Goal: Information Seeking & Learning: Learn about a topic

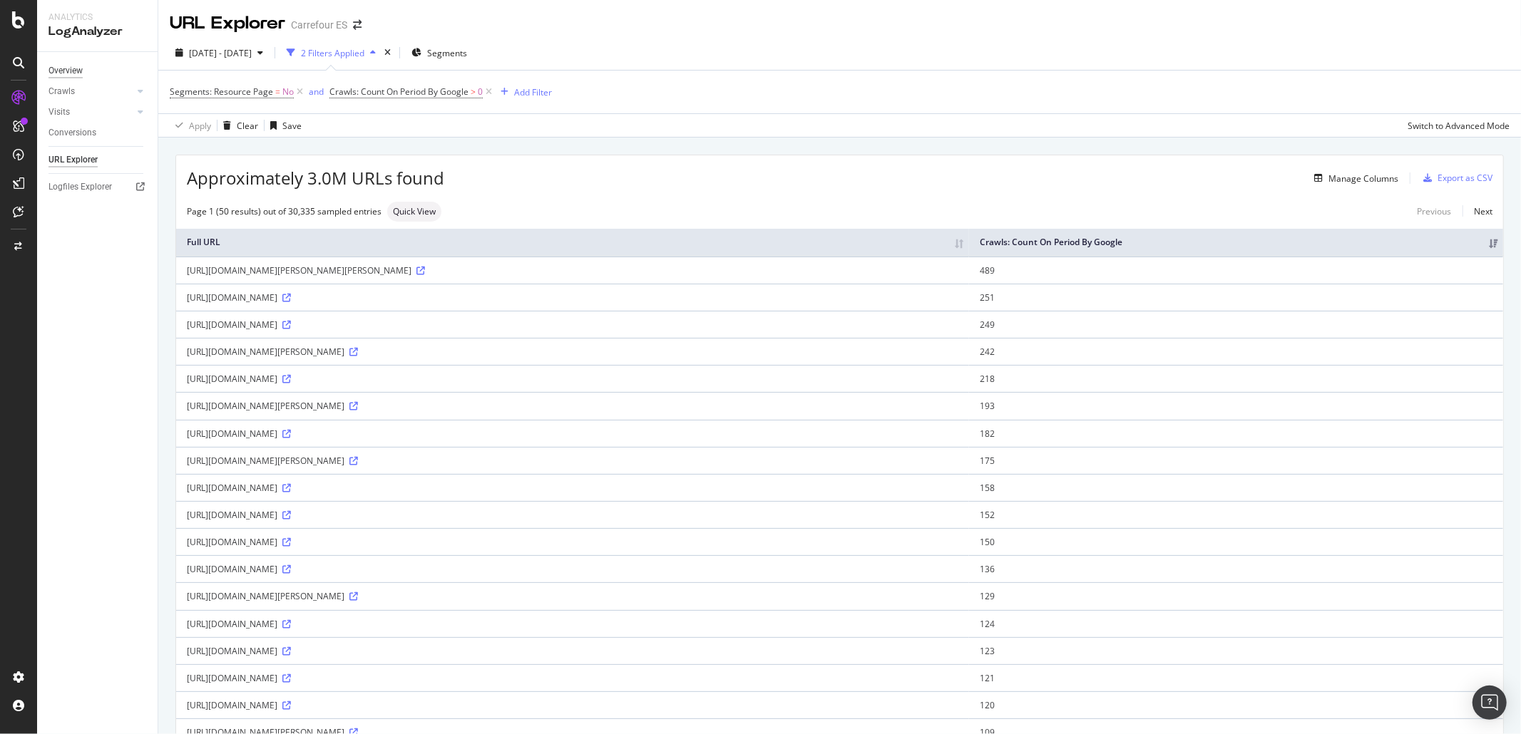
click at [80, 68] on div "Overview" at bounding box center [65, 70] width 34 height 15
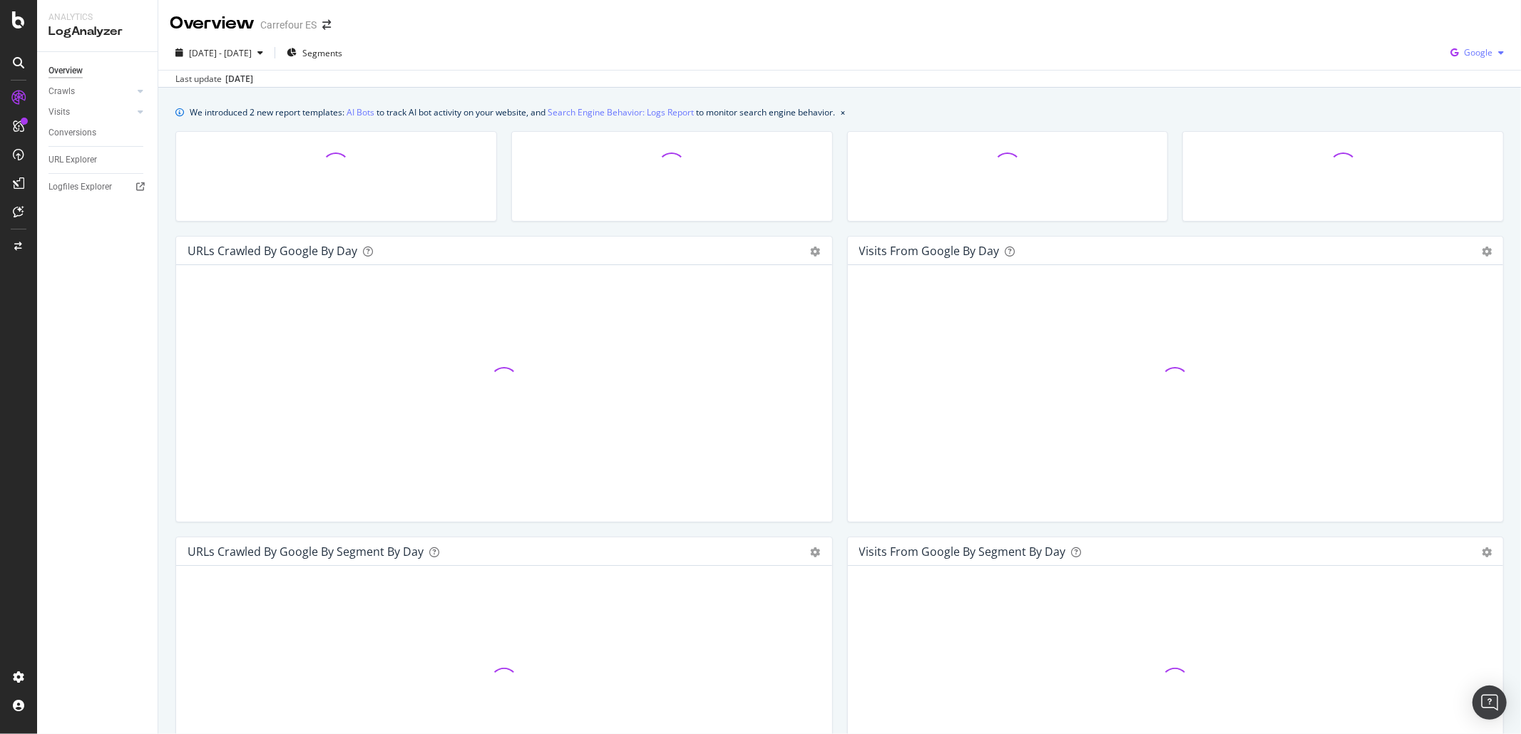
click at [1464, 54] on span "Google" at bounding box center [1478, 52] width 29 height 12
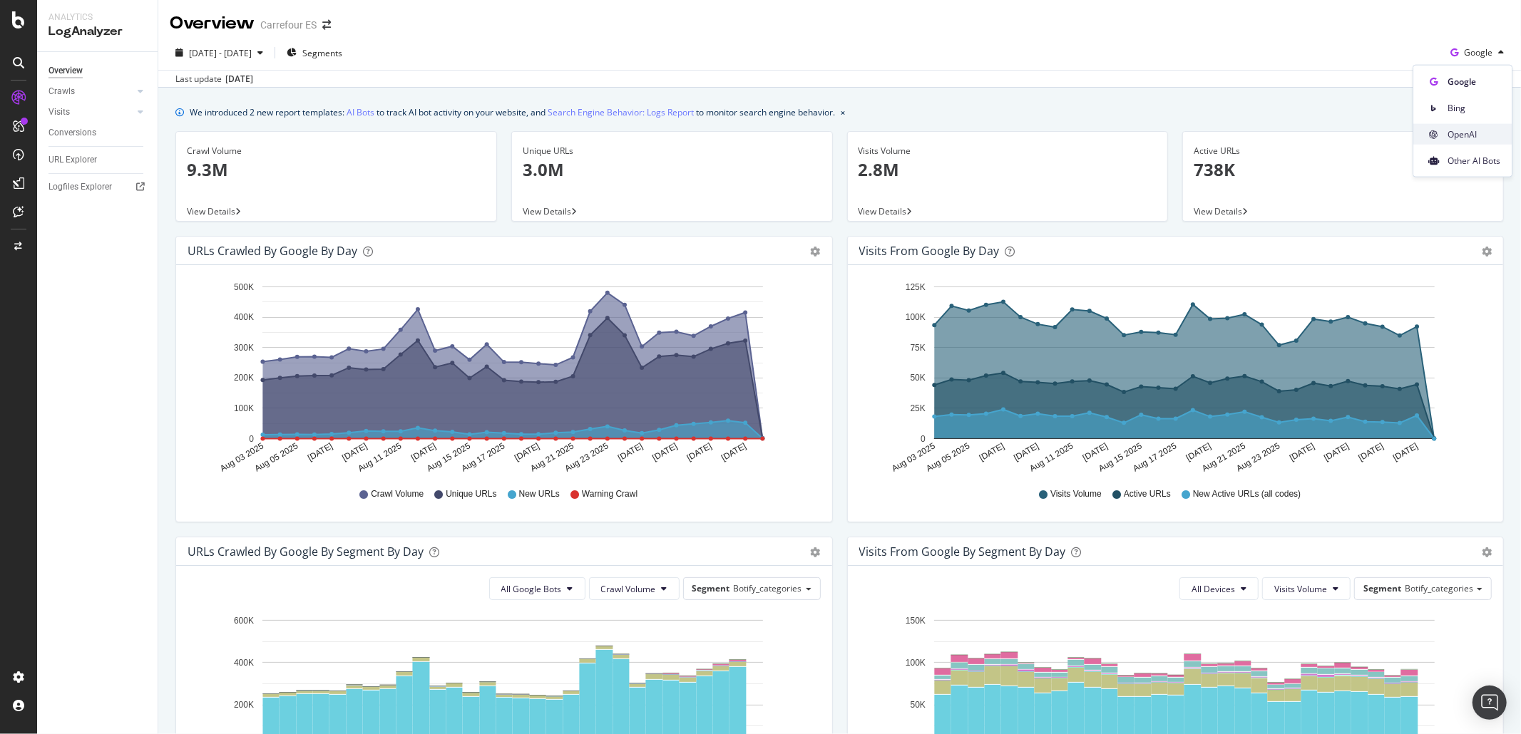
click at [1480, 141] on div "OpenAI" at bounding box center [1462, 134] width 98 height 21
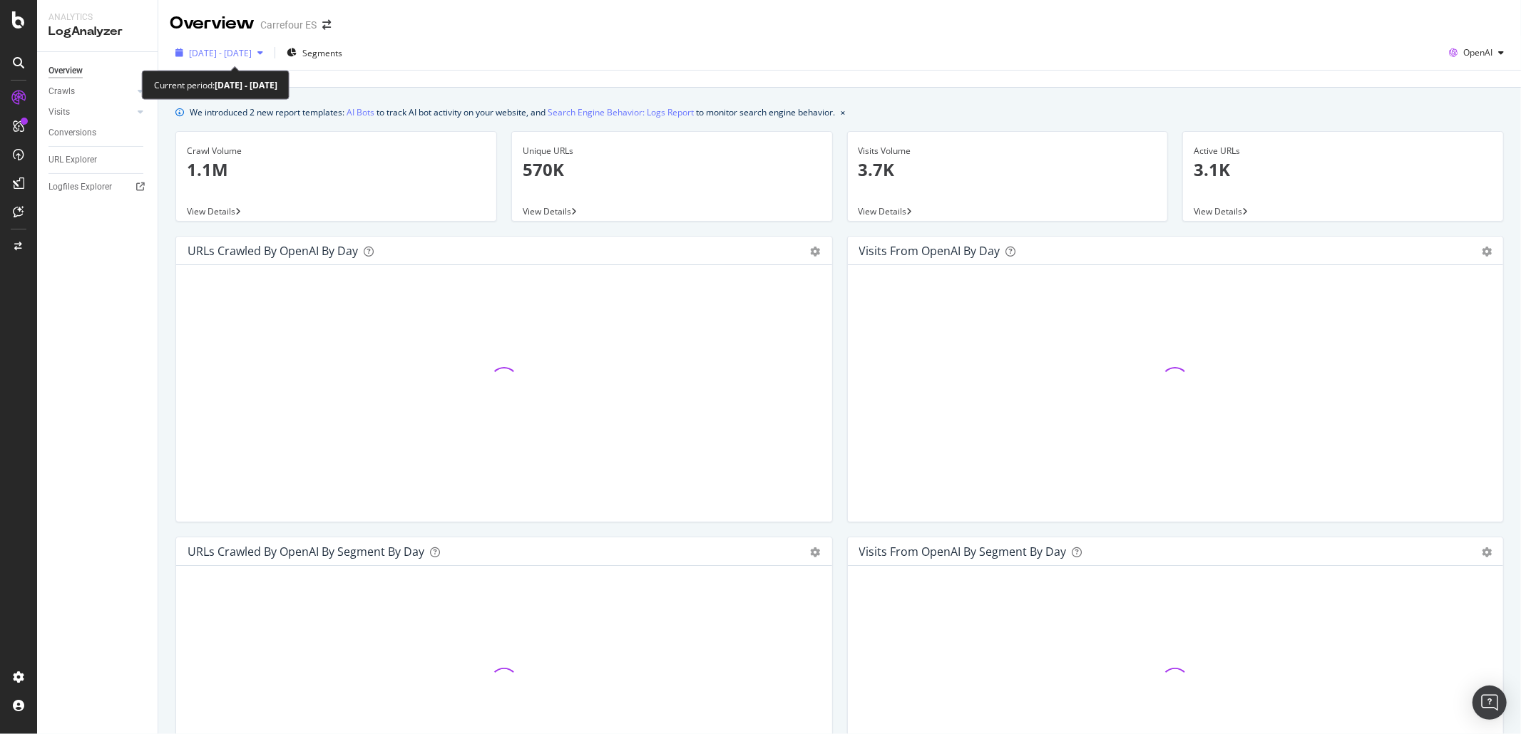
click at [252, 57] on span "[DATE] - [DATE]" at bounding box center [220, 53] width 63 height 12
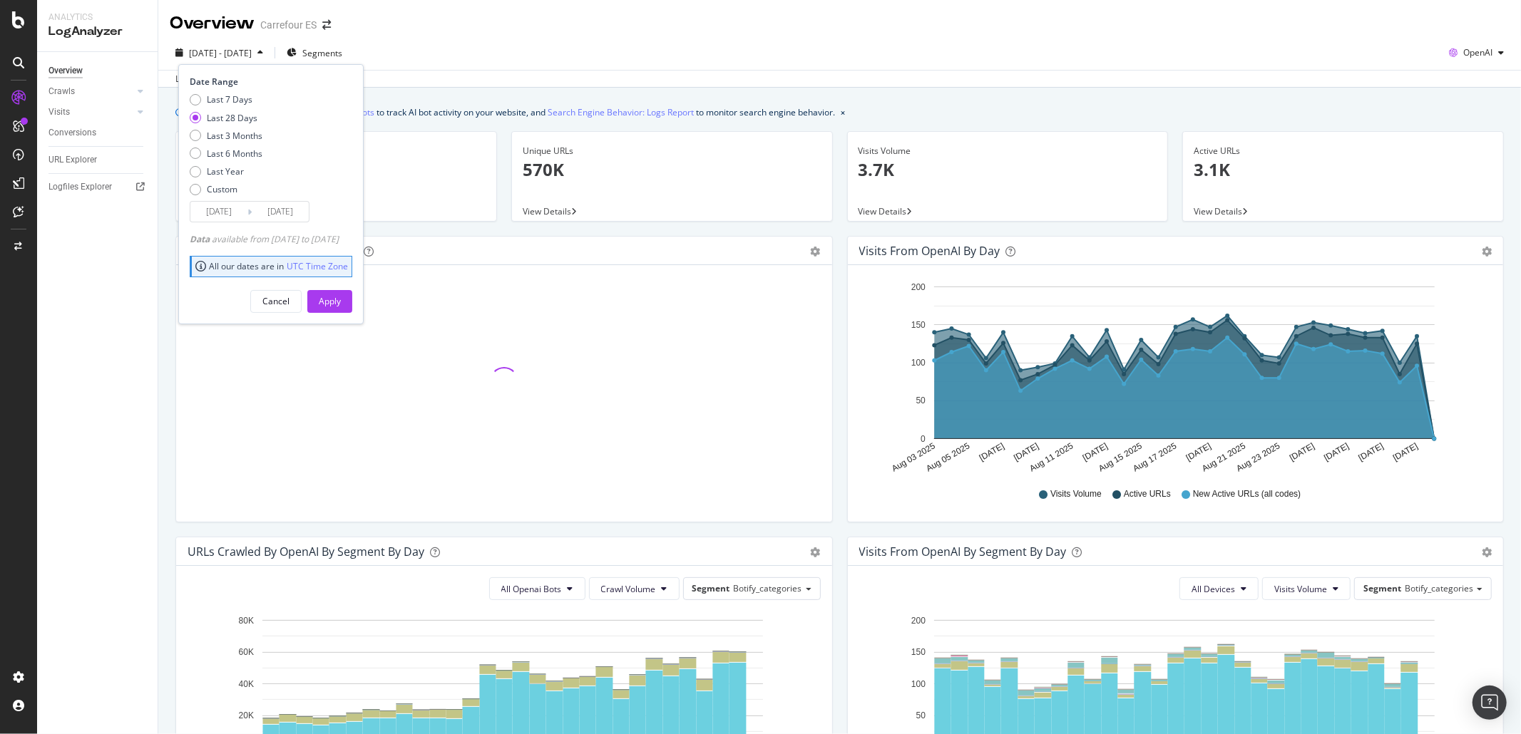
click at [252, 57] on span "[DATE] - [DATE]" at bounding box center [220, 53] width 63 height 12
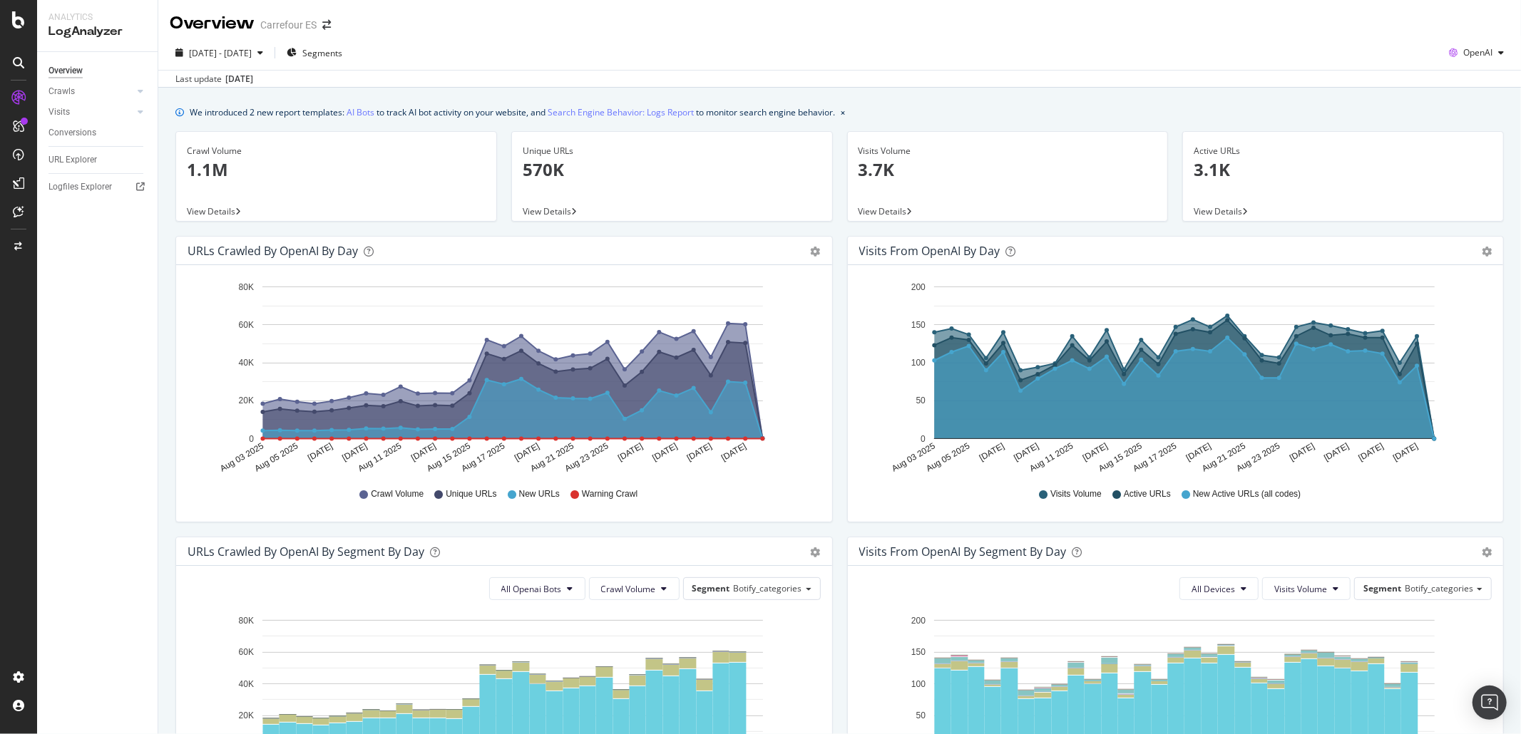
click at [886, 250] on div "Visits from OpenAI by day" at bounding box center [929, 251] width 141 height 14
click at [821, 248] on icon "gear" at bounding box center [816, 252] width 10 height 10
click at [1482, 248] on icon "gear" at bounding box center [1487, 252] width 10 height 10
click at [84, 158] on div "URL Explorer" at bounding box center [72, 160] width 48 height 15
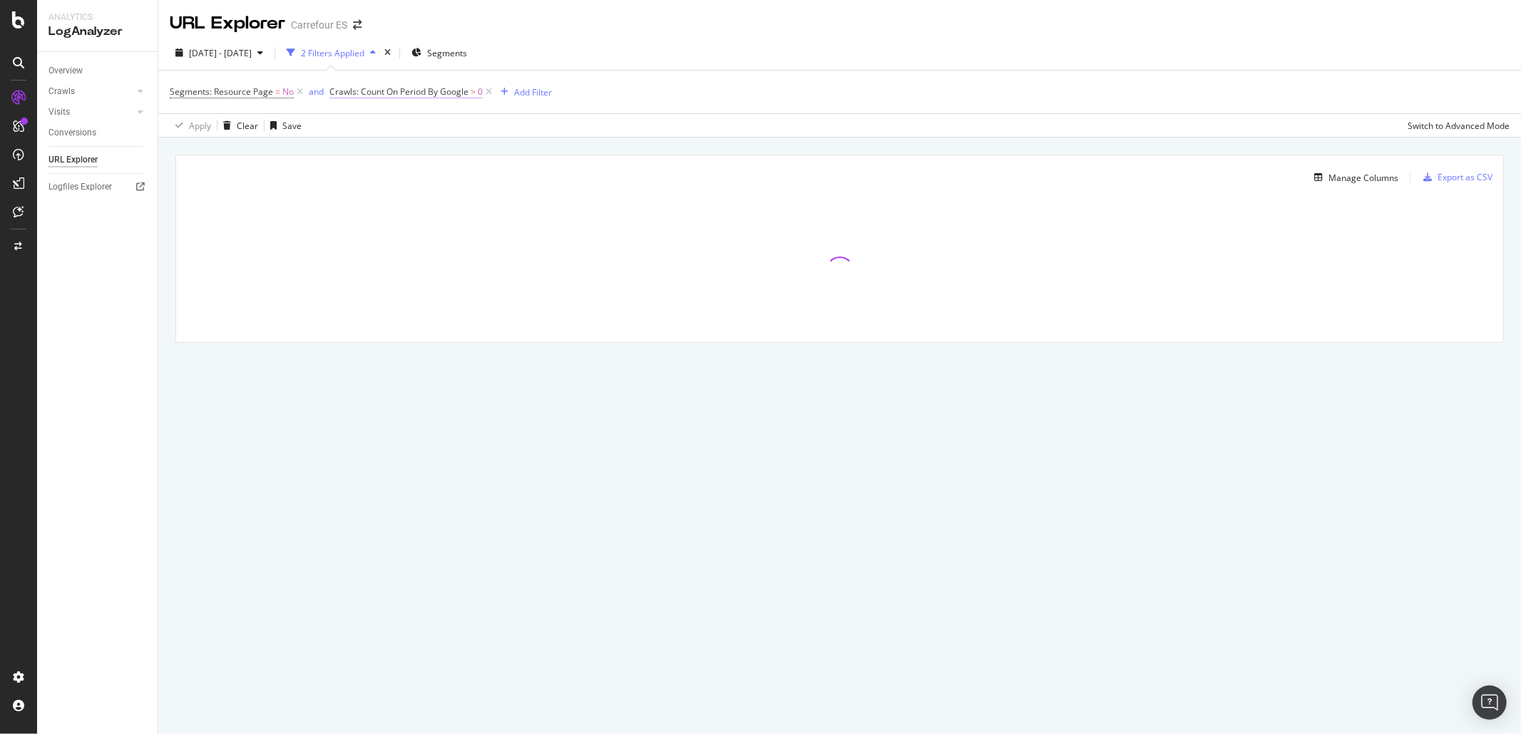
click at [368, 91] on span "Crawls: Count On Period By Google" at bounding box center [398, 92] width 139 height 12
click at [380, 133] on div "By Google" at bounding box center [419, 127] width 157 height 23
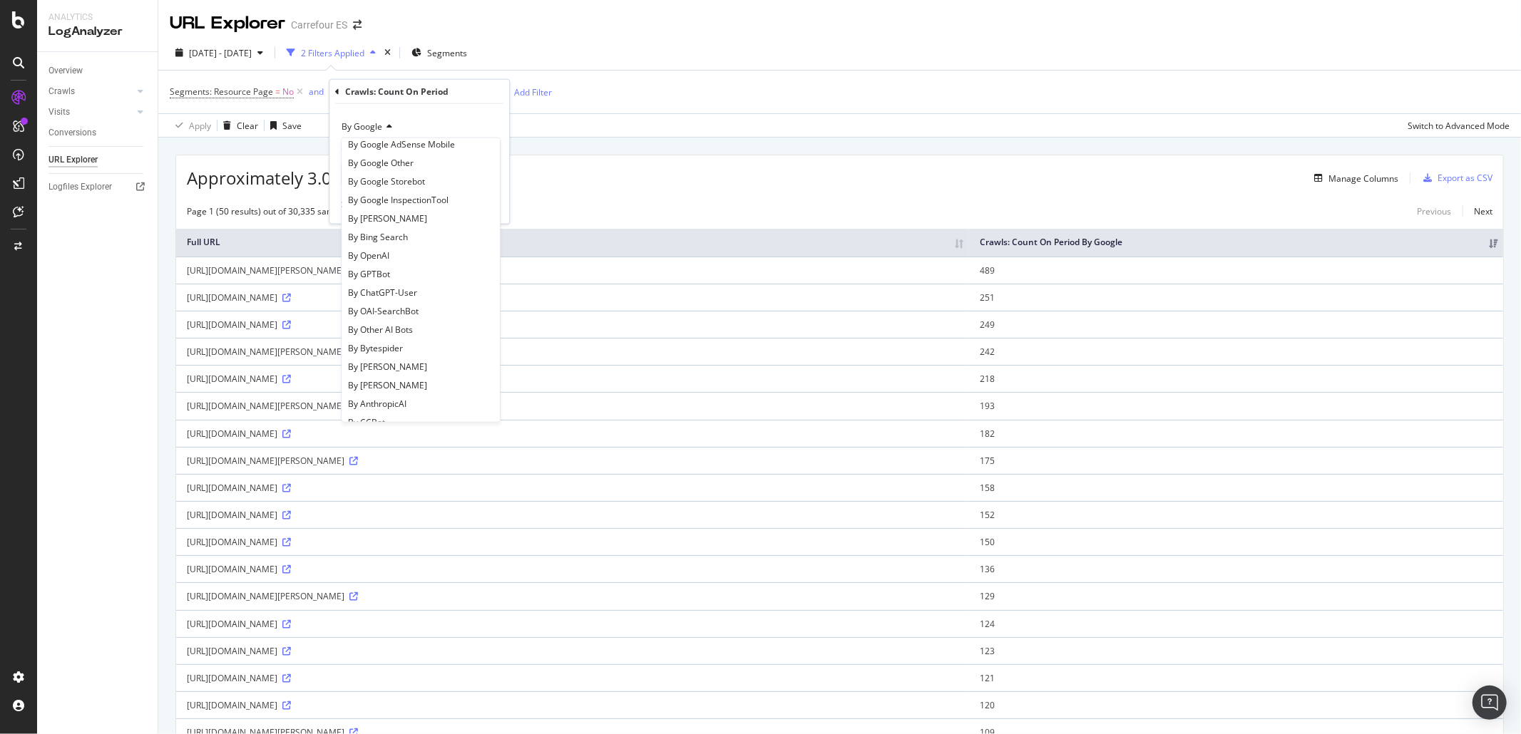
scroll to position [190, 0]
click at [421, 244] on div "By GPTBot" at bounding box center [420, 244] width 153 height 19
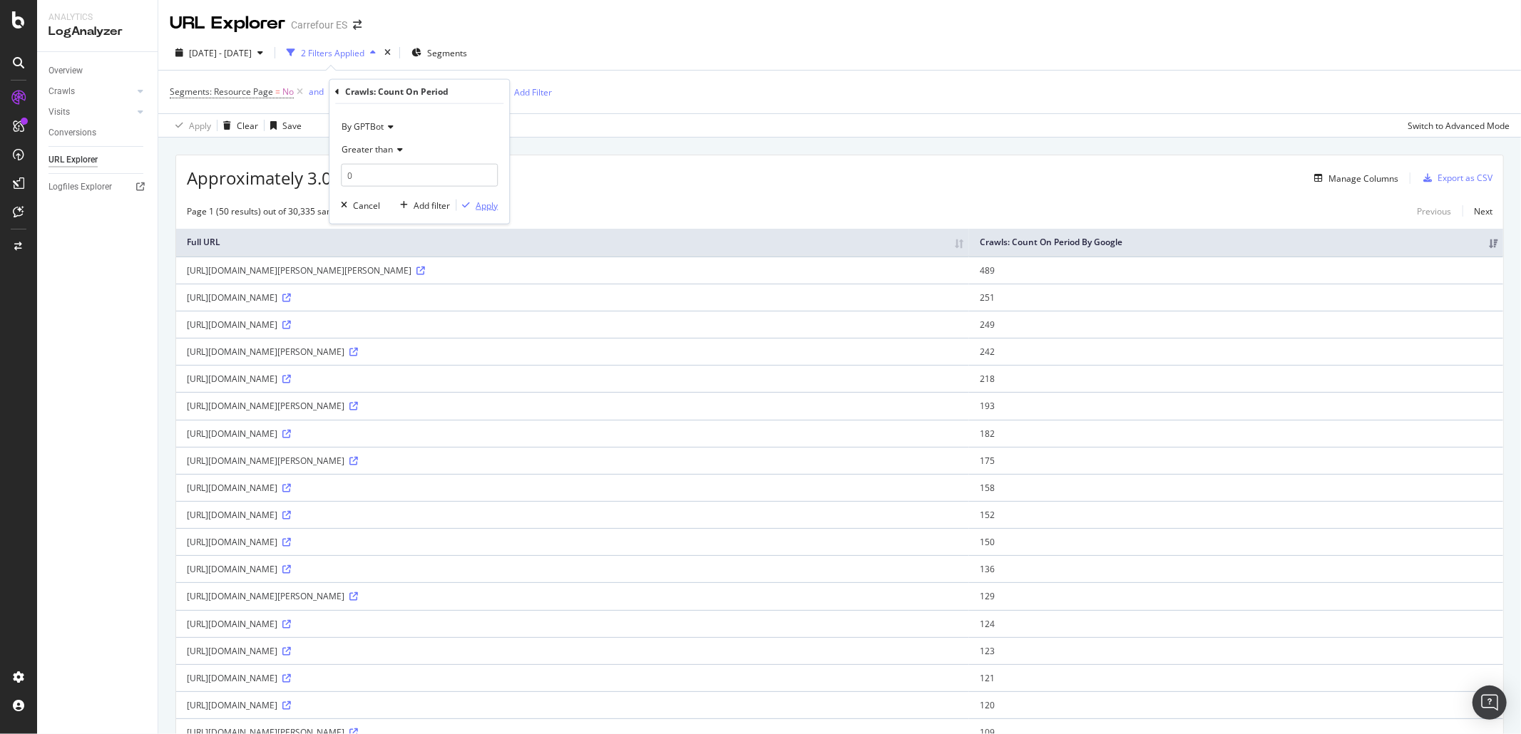
click at [489, 211] on div "Apply" at bounding box center [487, 205] width 22 height 12
